Goal: Check status: Check status

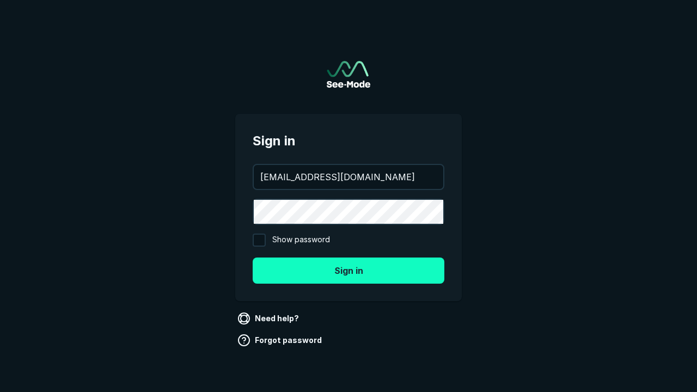
click at [348, 270] on button "Sign in" at bounding box center [349, 270] width 192 height 26
